Goal: Information Seeking & Learning: Learn about a topic

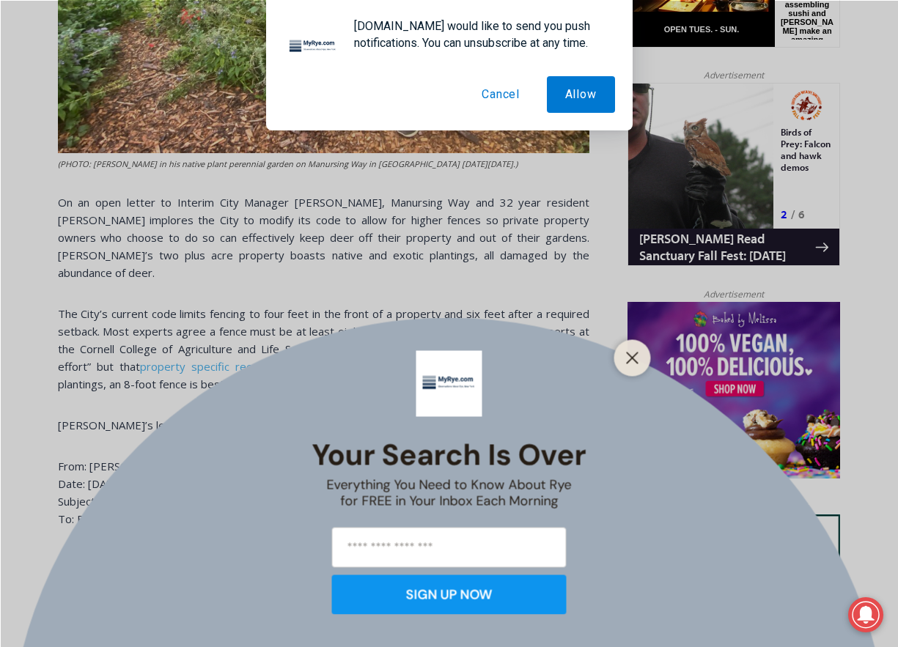
scroll to position [896, 0]
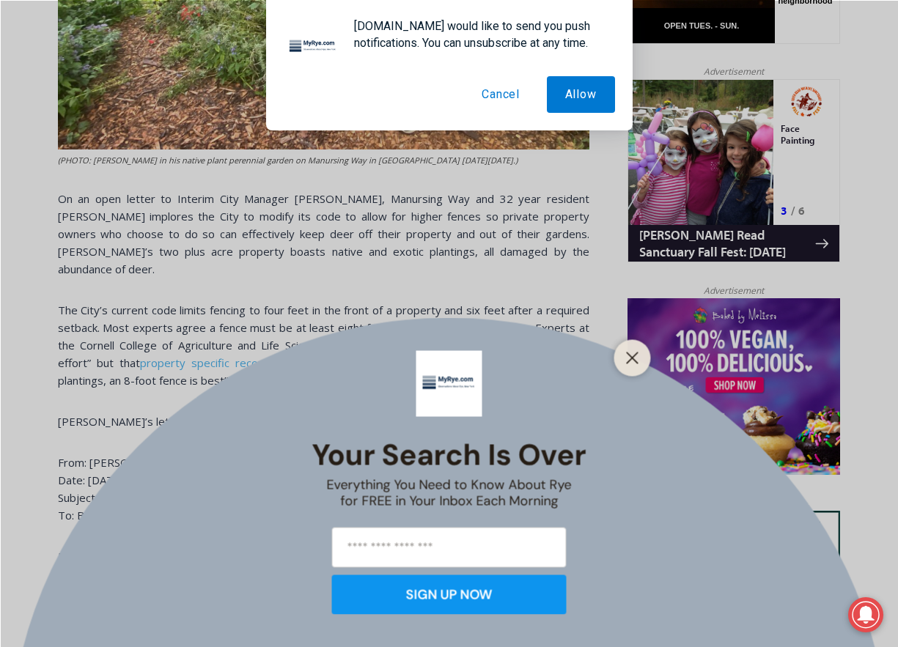
click at [510, 96] on button "Cancel" at bounding box center [500, 94] width 75 height 37
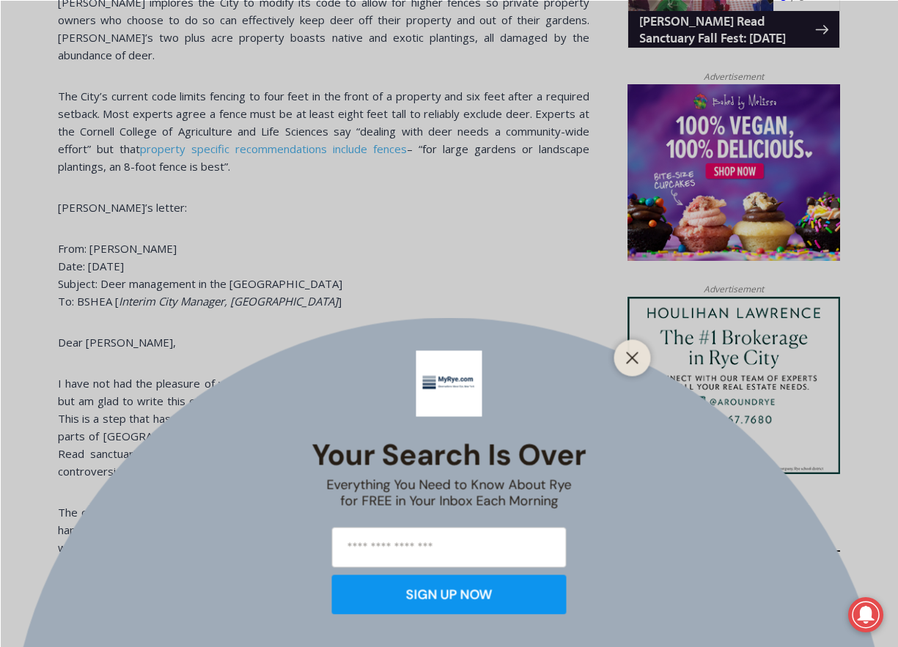
scroll to position [803, 0]
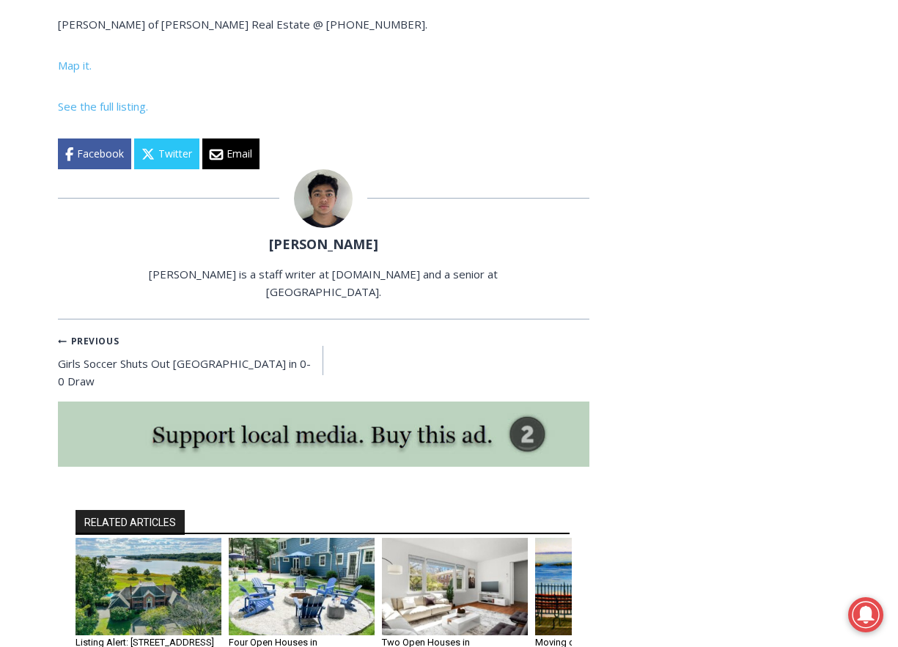
scroll to position [4901, 0]
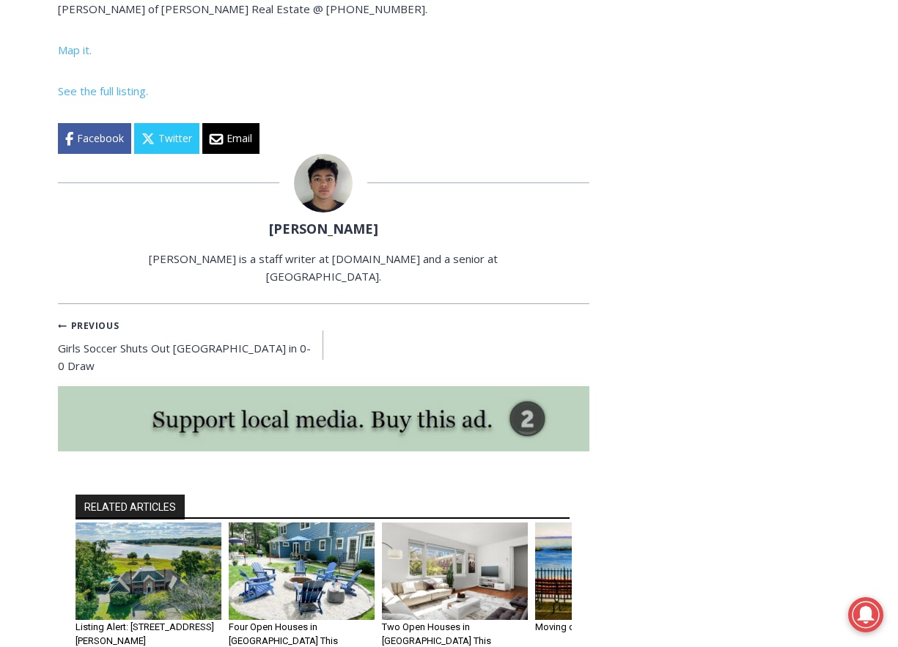
click at [180, 523] on img "1 of 6" at bounding box center [148, 571] width 146 height 97
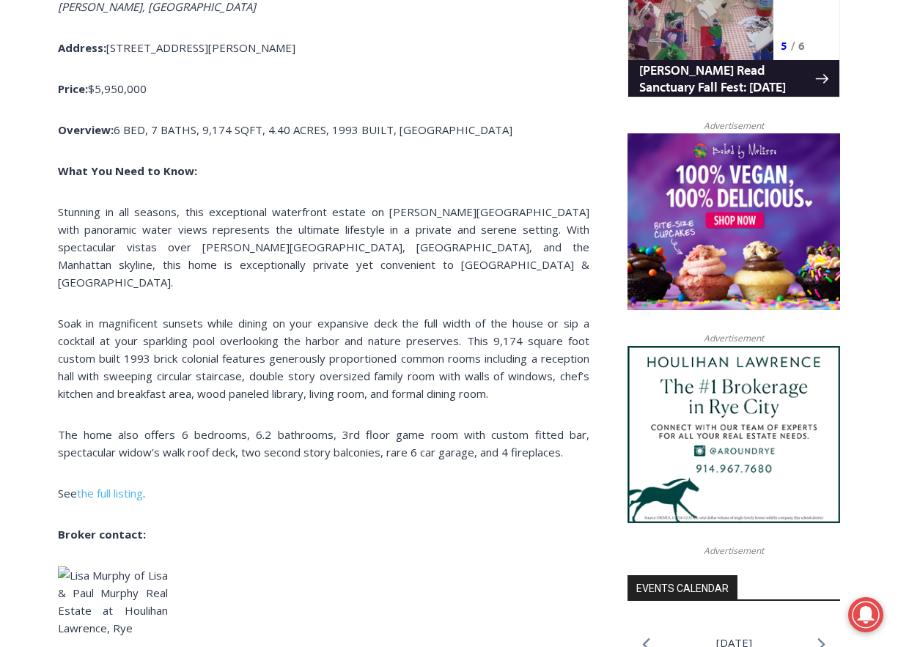
scroll to position [1069, 0]
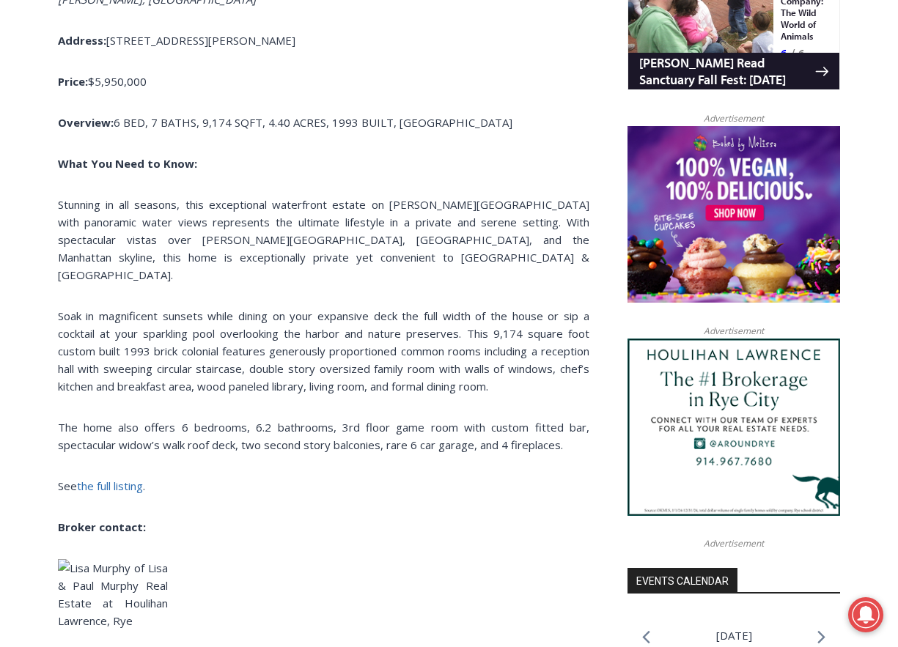
click at [97, 479] on link "the full listing" at bounding box center [110, 486] width 66 height 15
